Goal: Information Seeking & Learning: Find specific fact

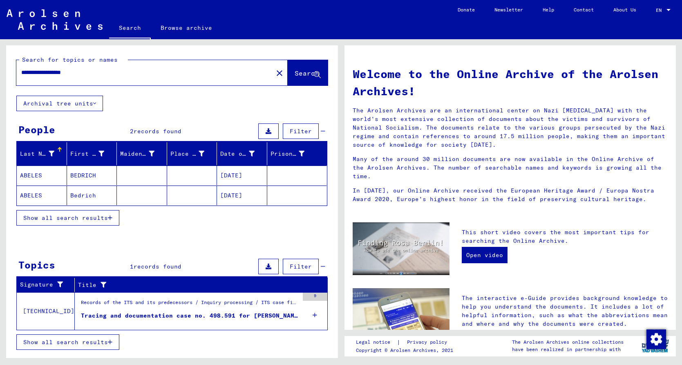
click at [227, 315] on div "Tracing and documentation case no. 498.591 for [PERSON_NAME] born [DEMOGRAPHIC_…" at bounding box center [190, 315] width 218 height 9
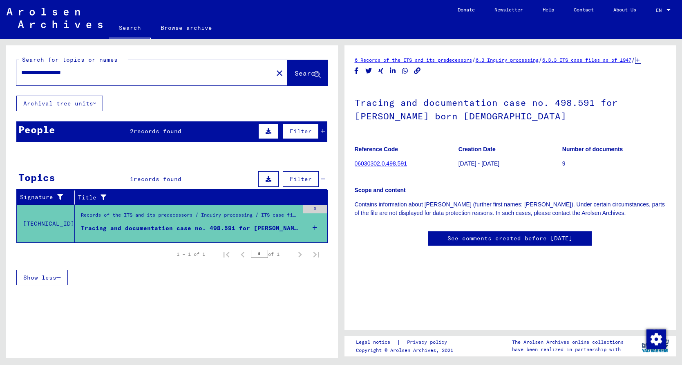
drag, startPoint x: 388, startPoint y: 218, endPoint x: 531, endPoint y: 227, distance: 144.0
click at [525, 217] on p "Contains information about [PERSON_NAME] (further first names: [PERSON_NAME]). …" at bounding box center [510, 208] width 311 height 17
click at [536, 217] on p "Contains information about [PERSON_NAME] (further first names: [PERSON_NAME]). …" at bounding box center [510, 208] width 311 height 17
click at [32, 72] on input "**********" at bounding box center [144, 72] width 247 height 9
drag, startPoint x: 98, startPoint y: 74, endPoint x: -15, endPoint y: 74, distance: 112.3
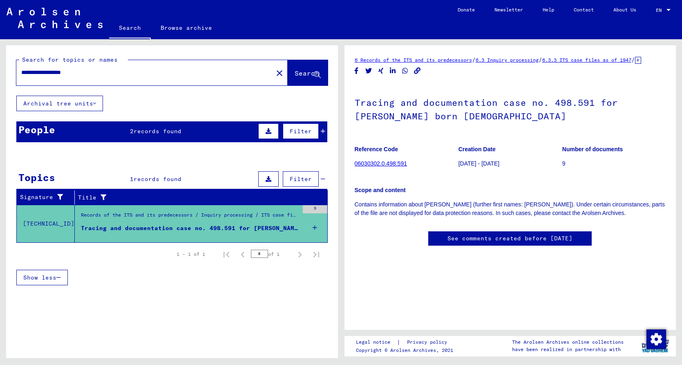
click at [21, 74] on input "**********" at bounding box center [144, 72] width 247 height 9
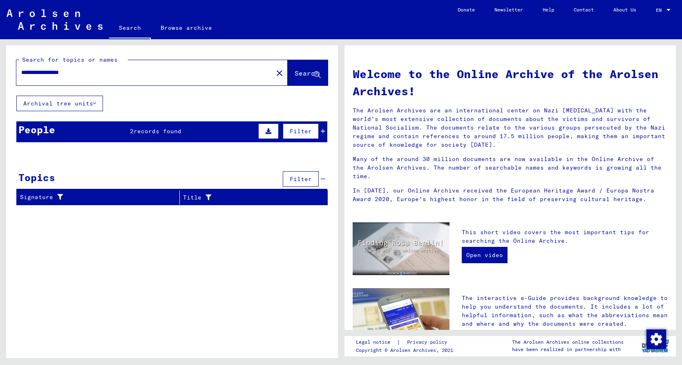
click at [133, 135] on div "2 records found" at bounding box center [155, 131] width 51 height 9
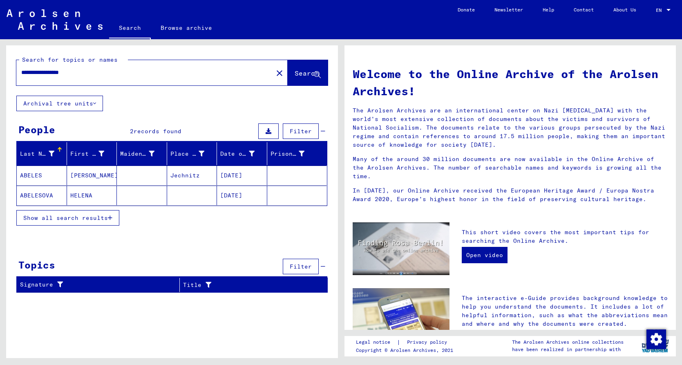
click at [234, 172] on mat-cell "[DATE]" at bounding box center [242, 175] width 50 height 20
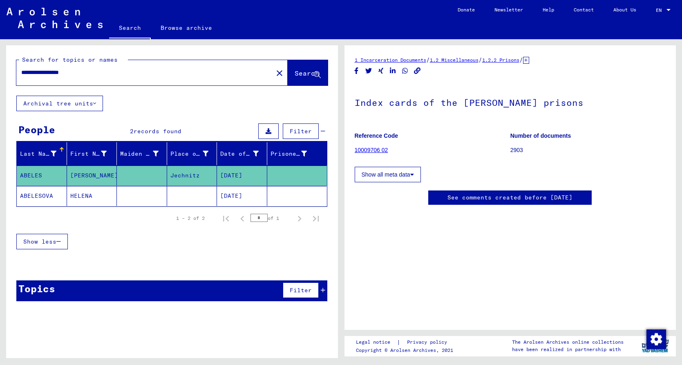
click at [82, 197] on mat-cell "HELENA" at bounding box center [92, 196] width 50 height 20
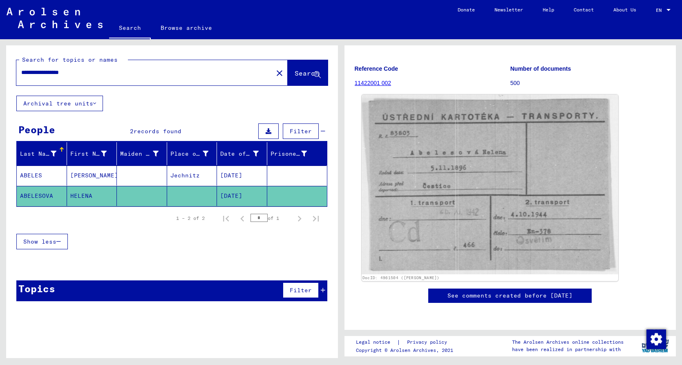
scroll to position [88, 0]
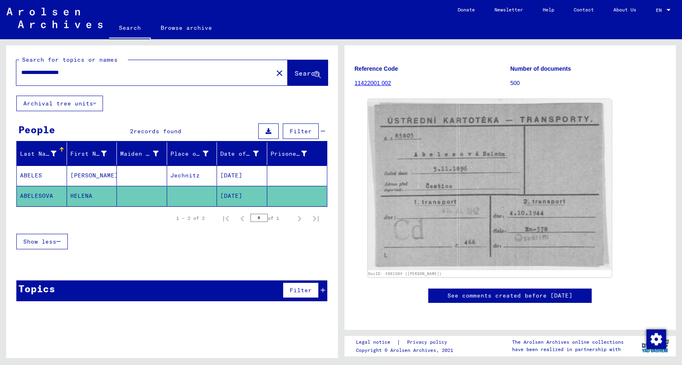
drag, startPoint x: 92, startPoint y: 73, endPoint x: -9, endPoint y: 73, distance: 100.9
click at [21, 73] on input "**********" at bounding box center [144, 72] width 247 height 9
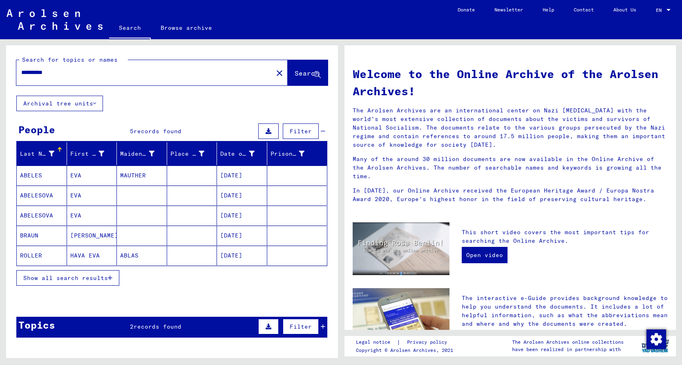
click at [61, 214] on mat-cell "ABELESOVA" at bounding box center [42, 215] width 50 height 20
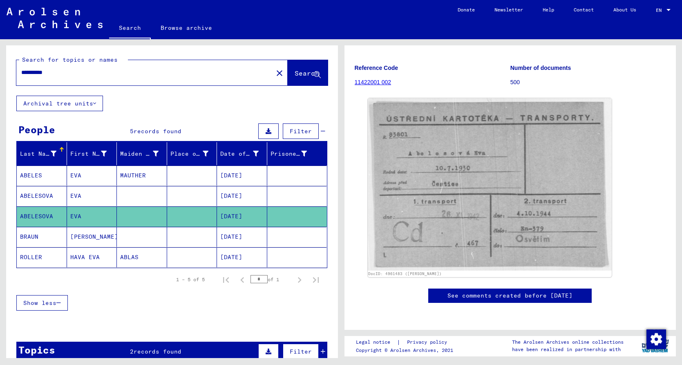
scroll to position [176, 0]
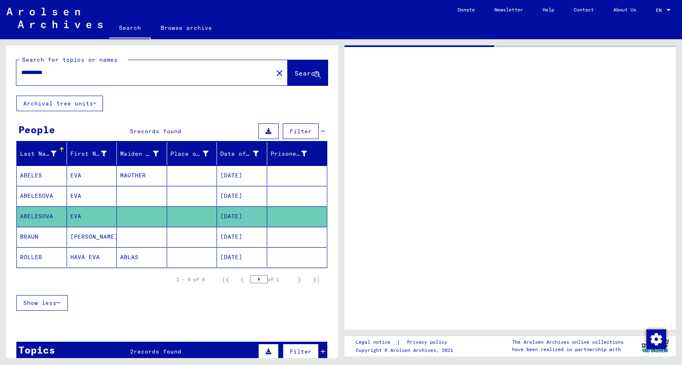
type input "**********"
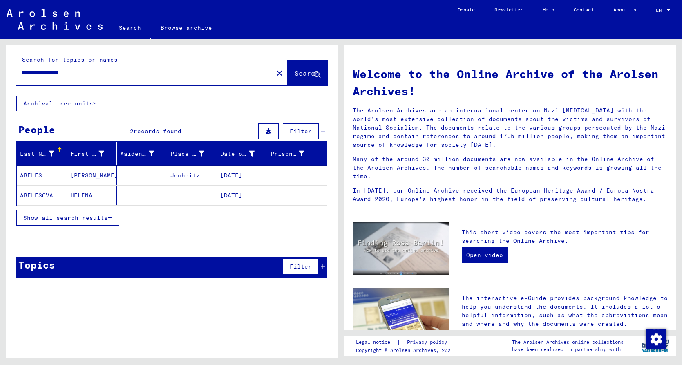
click at [78, 194] on mat-cell "HELENA" at bounding box center [92, 195] width 50 height 20
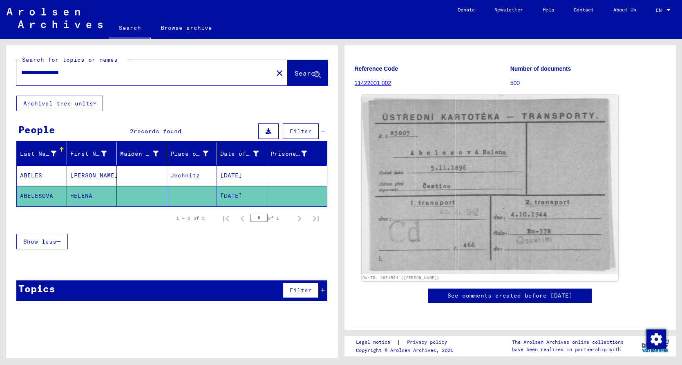
scroll to position [88, 0]
click at [468, 215] on img at bounding box center [489, 184] width 256 height 180
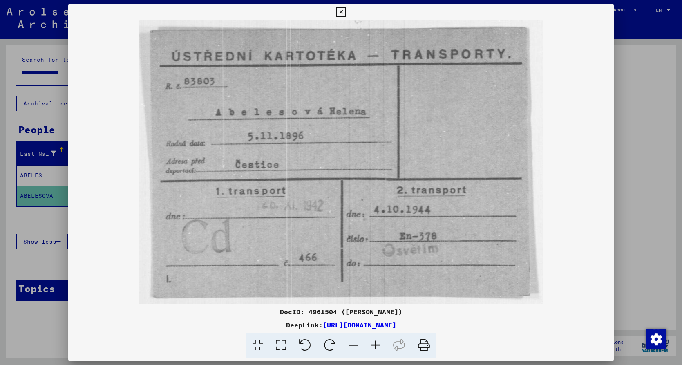
drag, startPoint x: 448, startPoint y: 176, endPoint x: 436, endPoint y: 191, distance: 19.1
click at [380, 325] on link "[URL][DOMAIN_NAME]" at bounding box center [360, 325] width 74 height 8
